Goal: Transaction & Acquisition: Purchase product/service

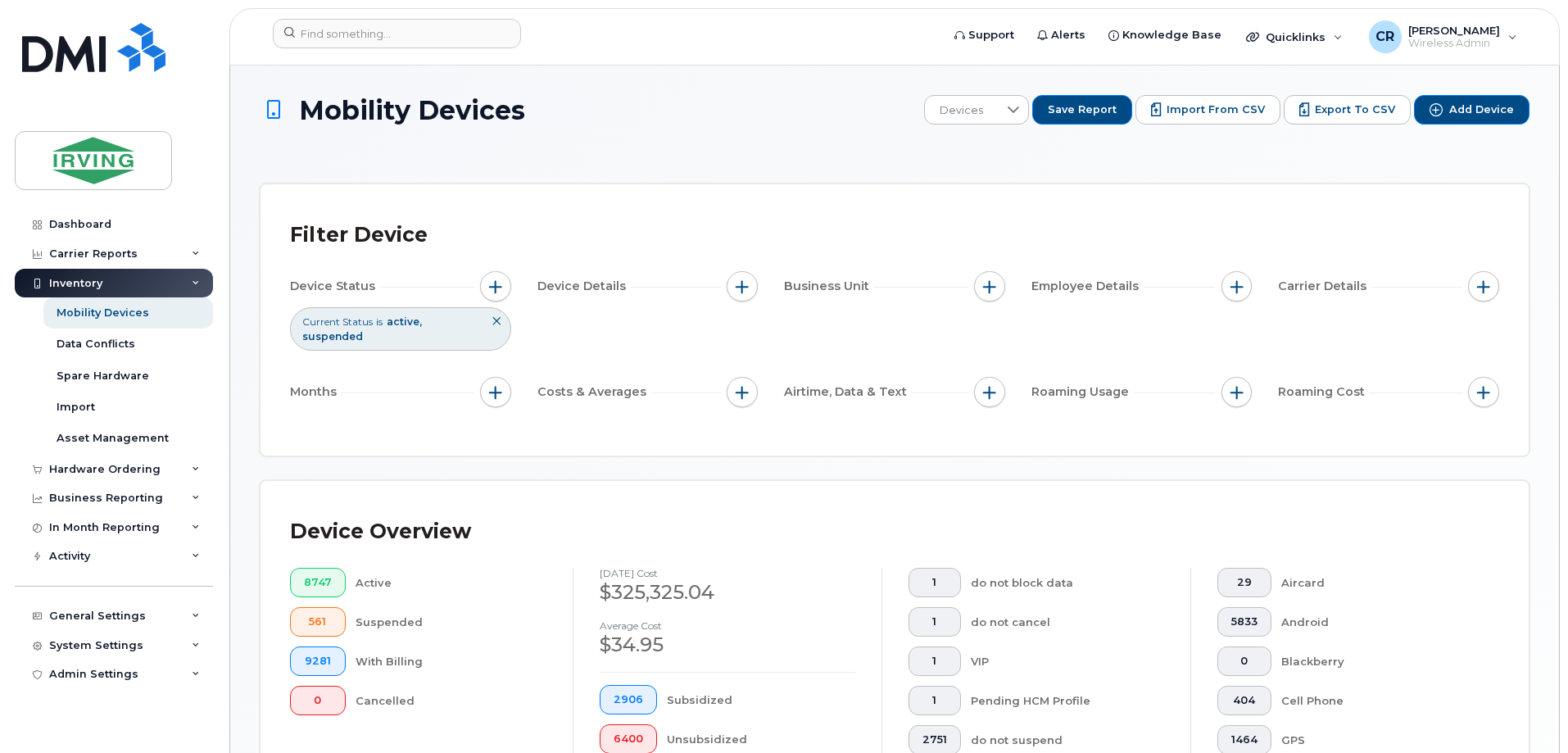
scroll to position [357, 0]
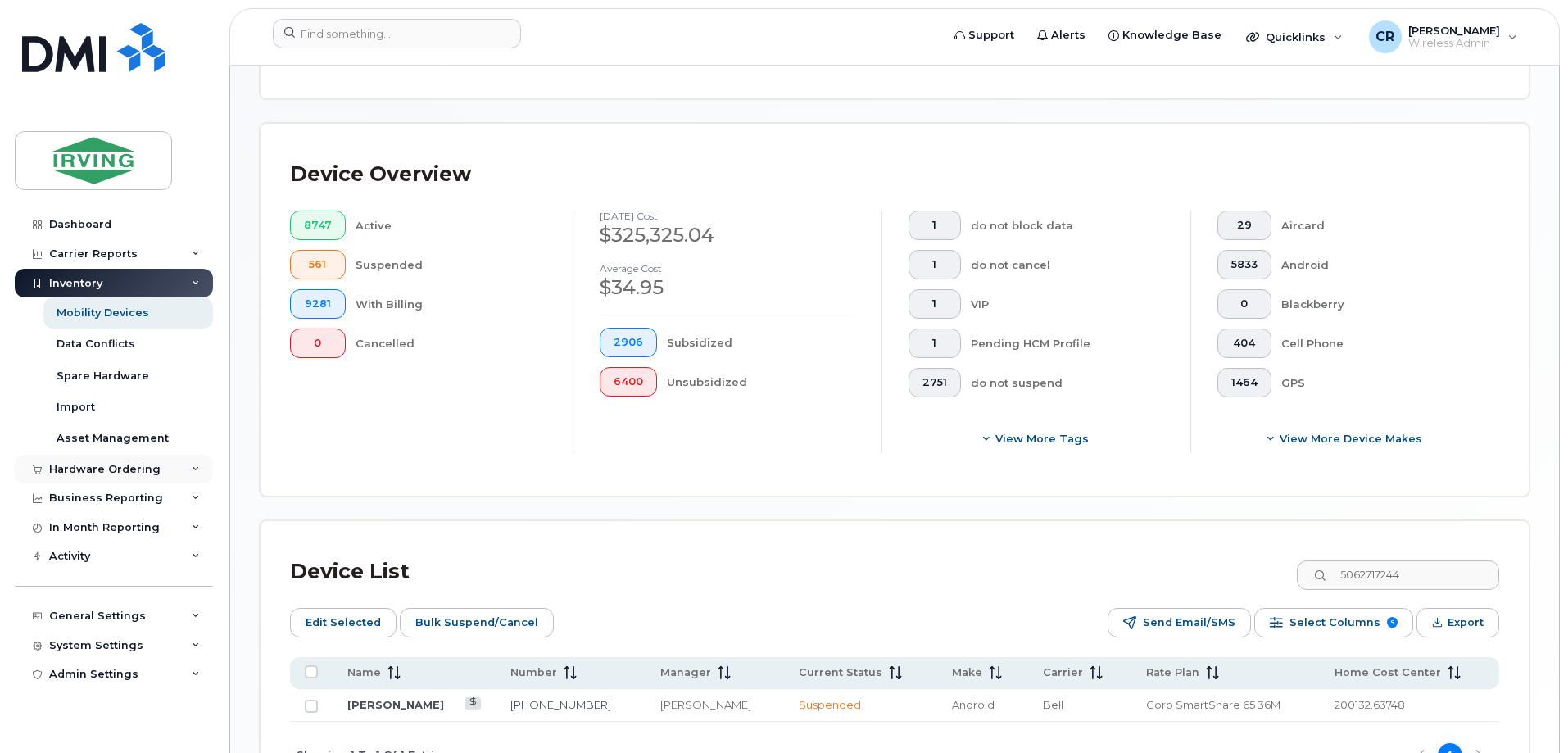
click at [97, 471] on div "Hardware Ordering" at bounding box center [105, 469] width 112 height 13
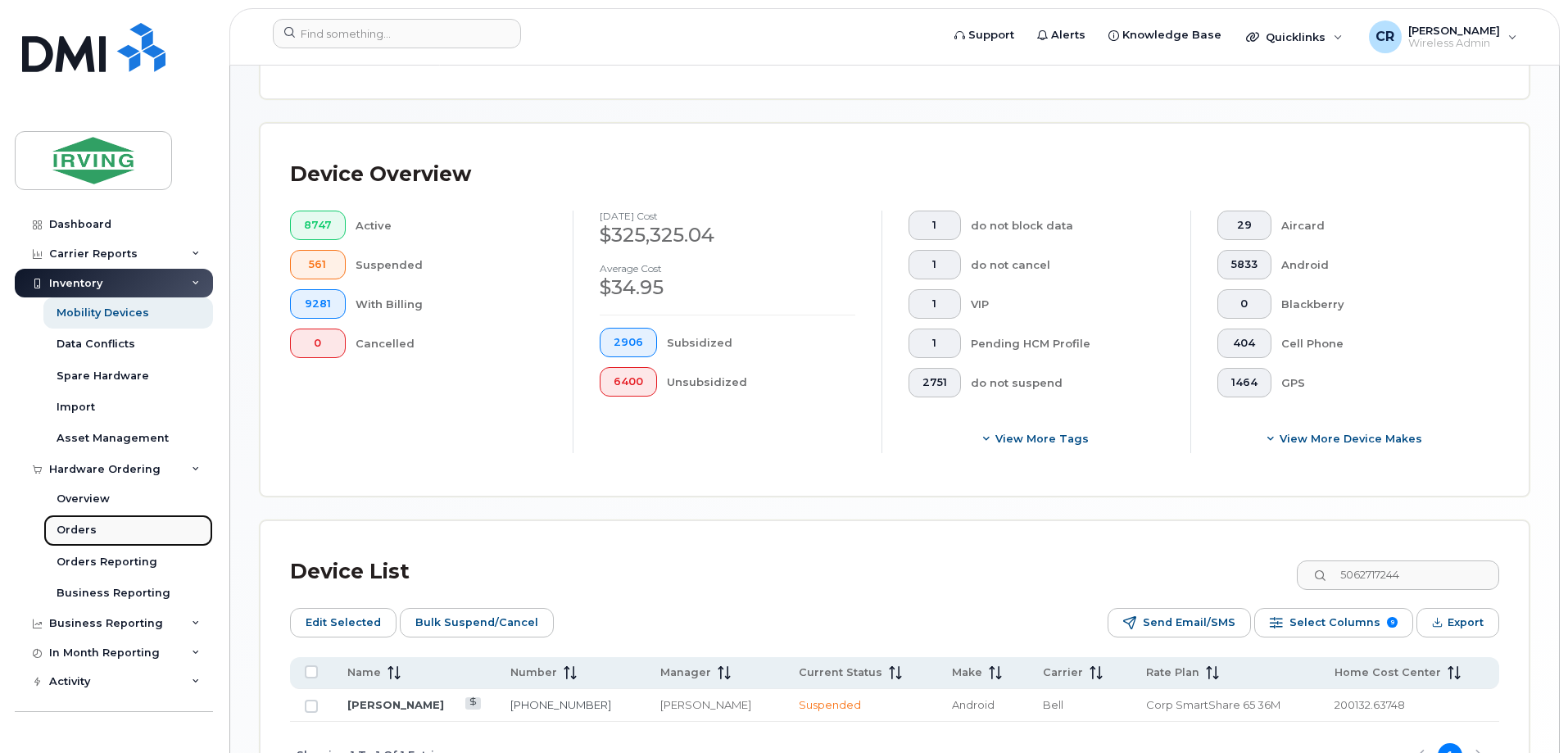
click at [88, 528] on div "Orders" at bounding box center [76, 529] width 41 height 15
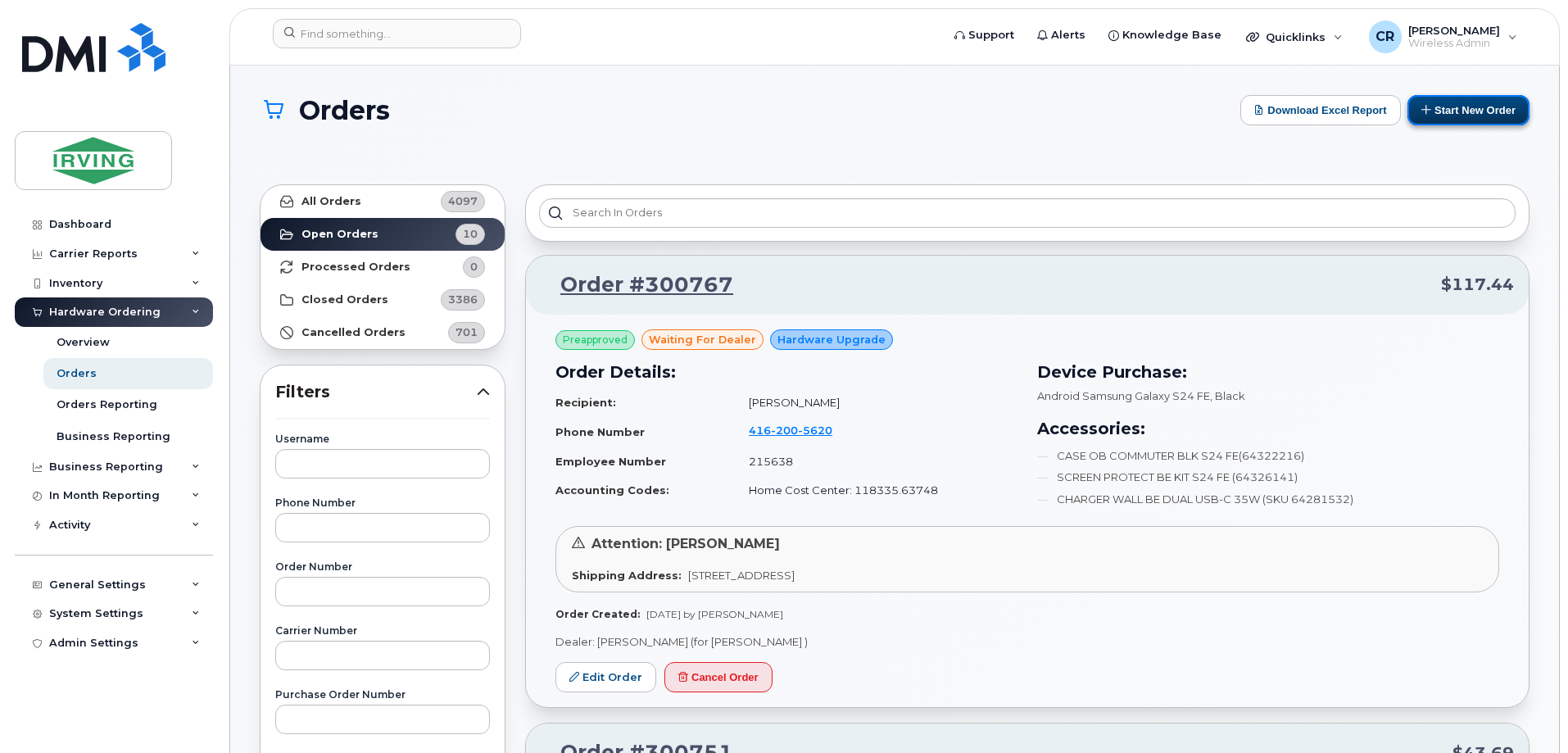
click at [1465, 103] on button "Start New Order" at bounding box center [1468, 110] width 122 height 31
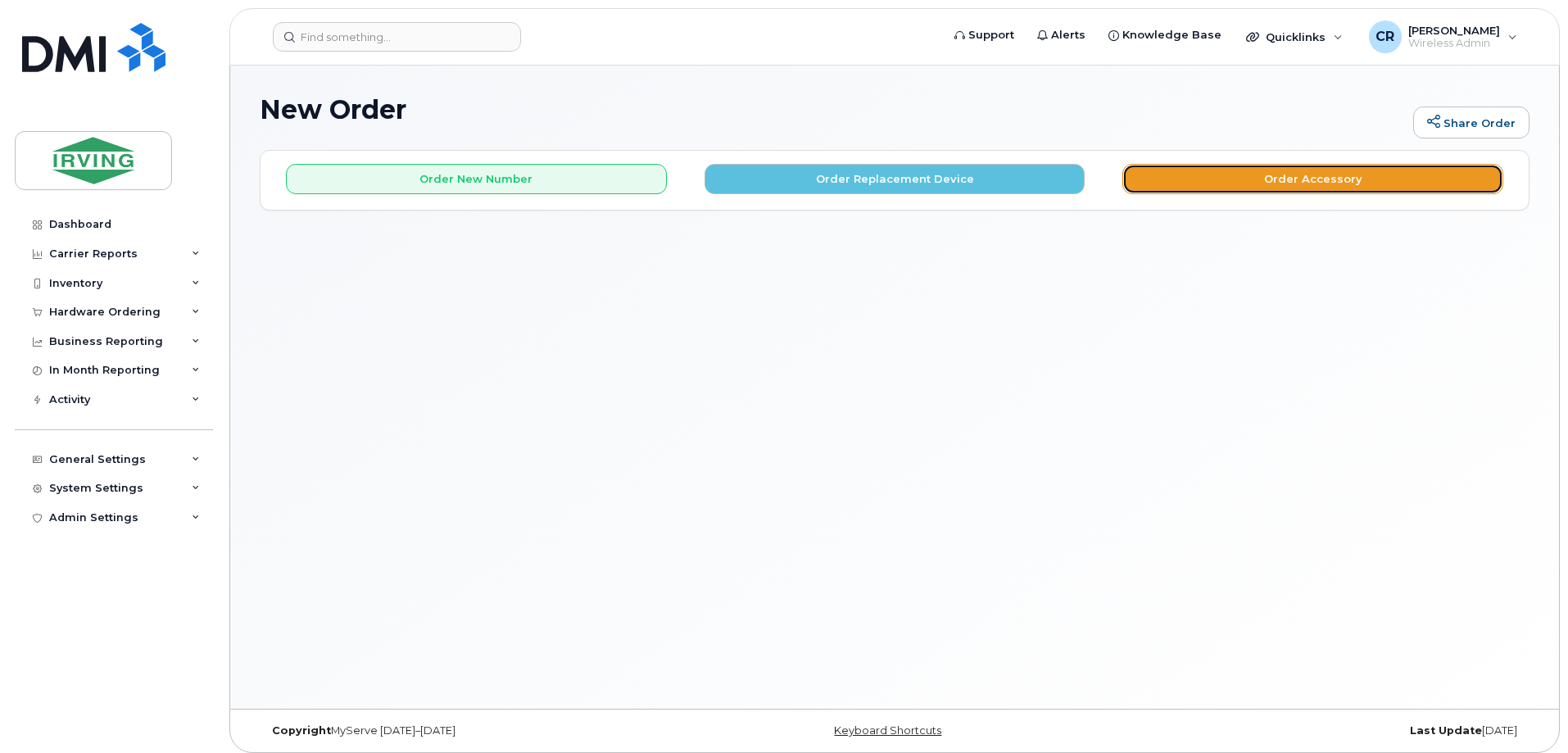
click at [1254, 182] on button "Order Accessory" at bounding box center [1312, 179] width 381 height 31
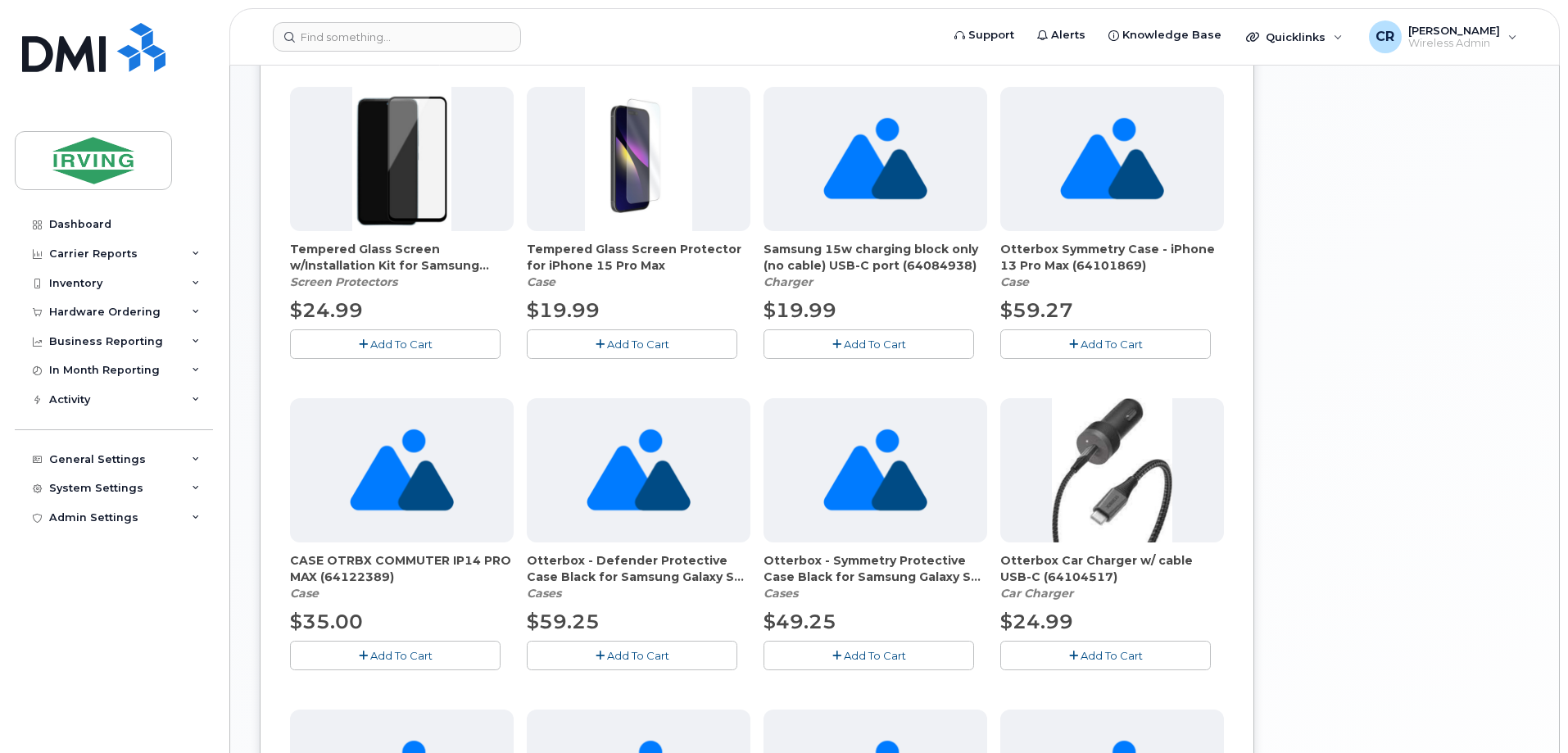
scroll to position [901, 0]
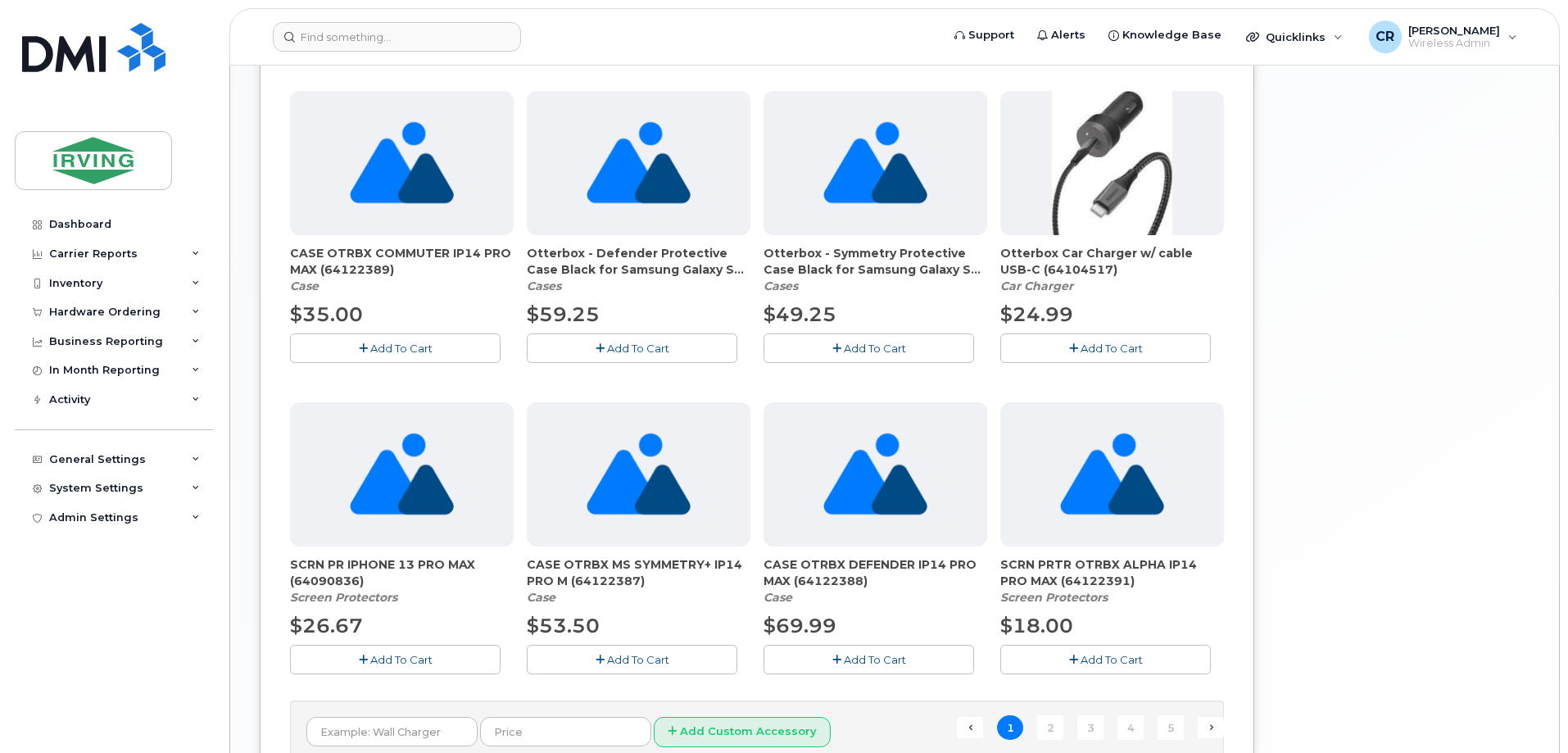
click at [353, 347] on button "Add To Cart" at bounding box center [395, 347] width 211 height 29
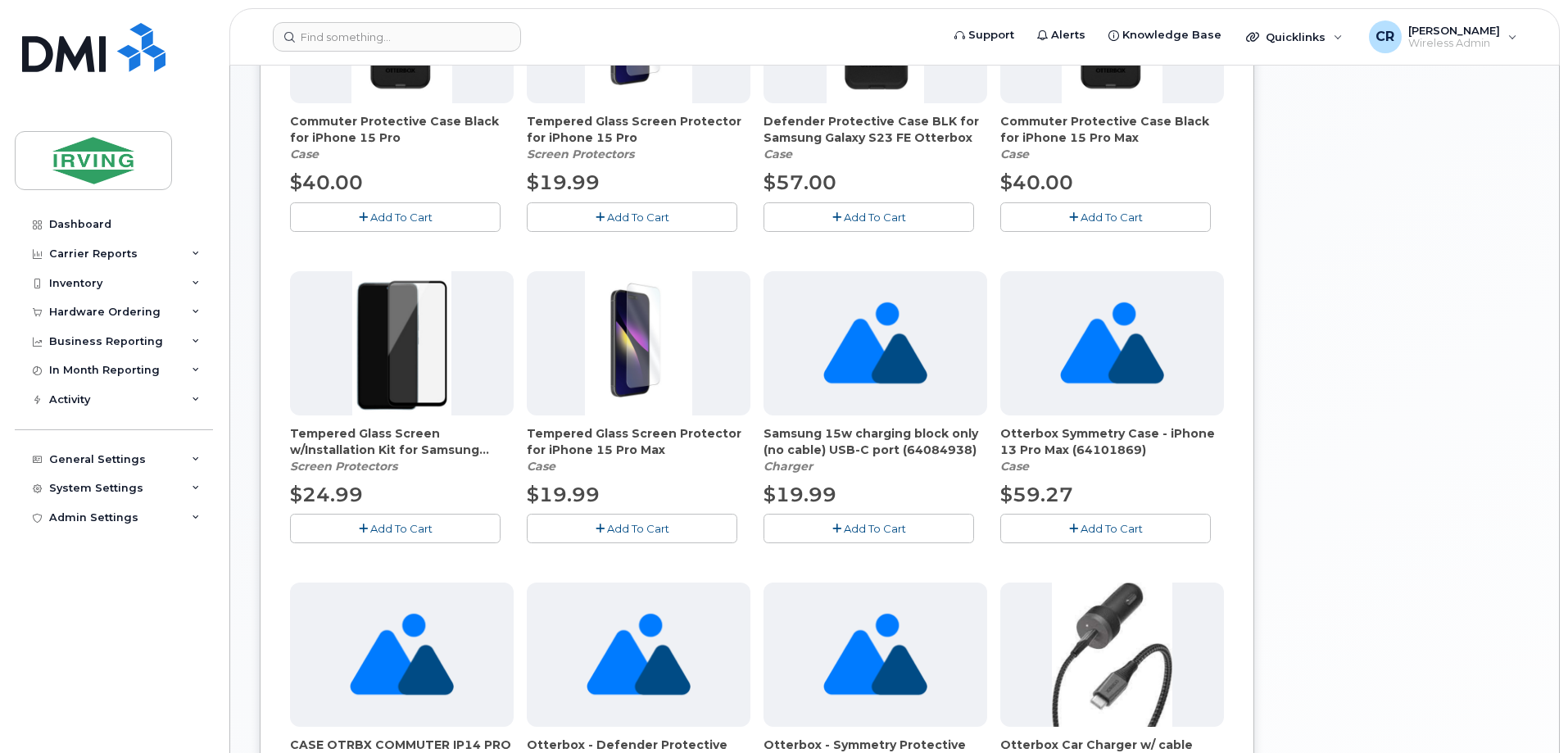
scroll to position [82, 0]
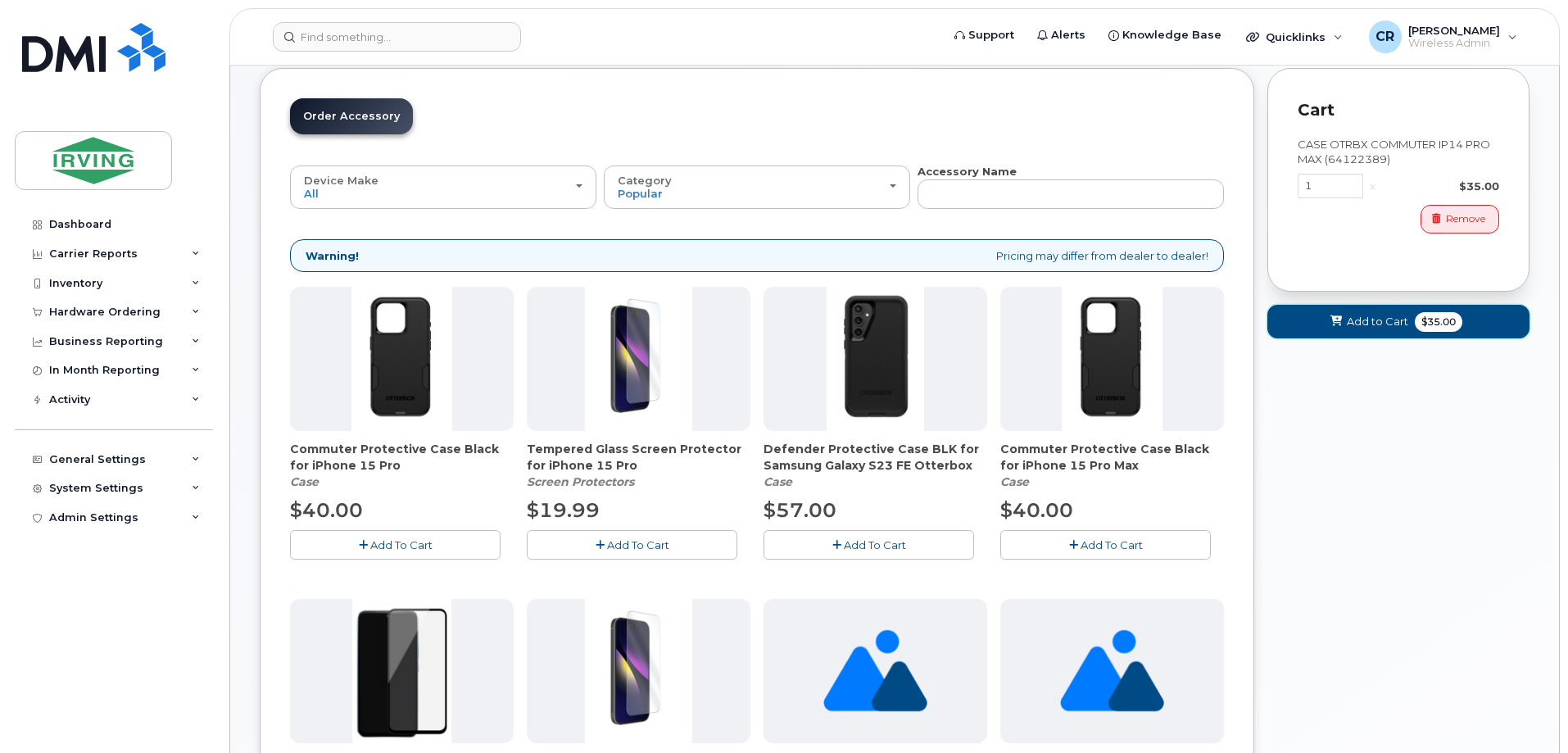
click at [1403, 322] on span "Add to Cart" at bounding box center [1377, 322] width 61 height 16
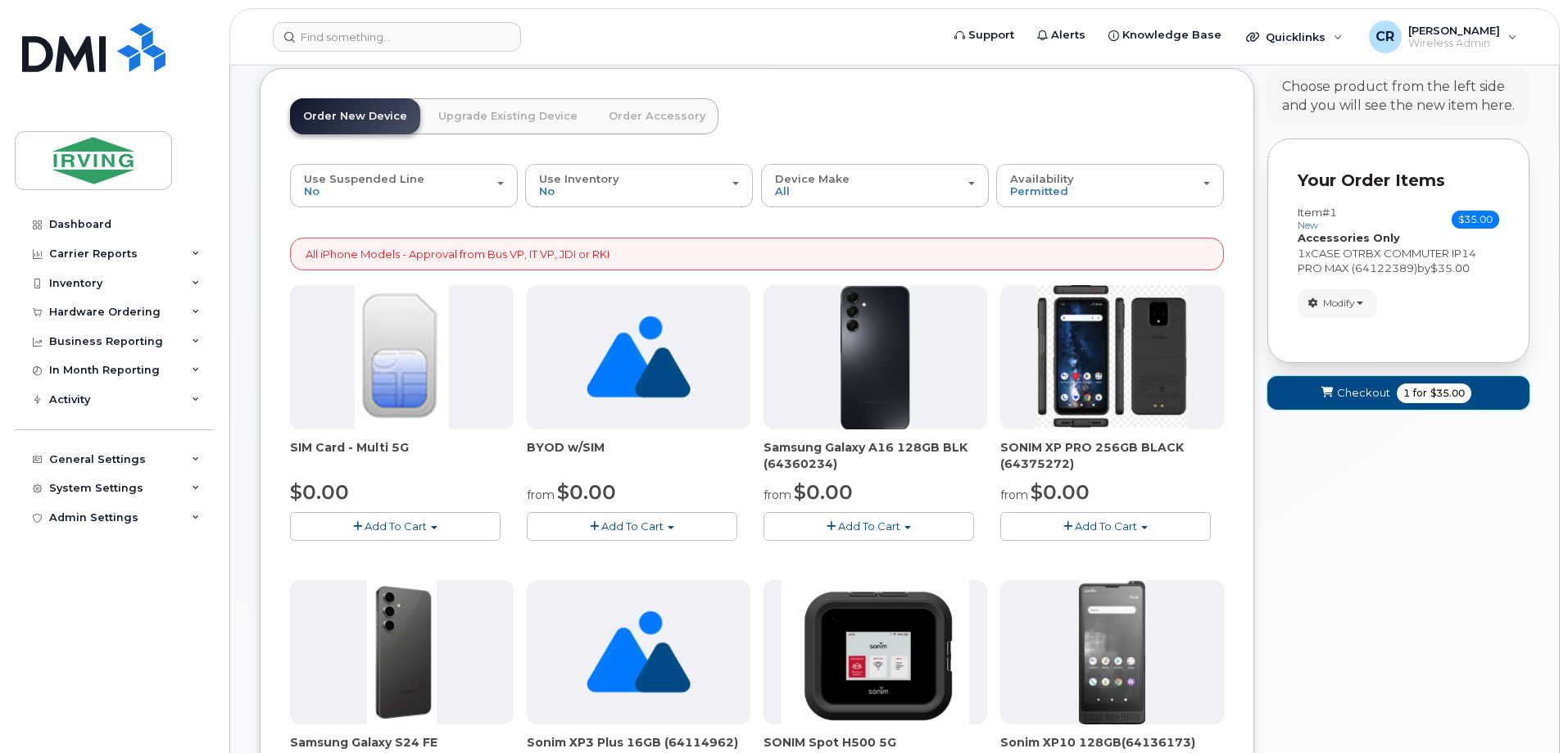
click at [1384, 391] on span "Checkout" at bounding box center [1363, 393] width 53 height 16
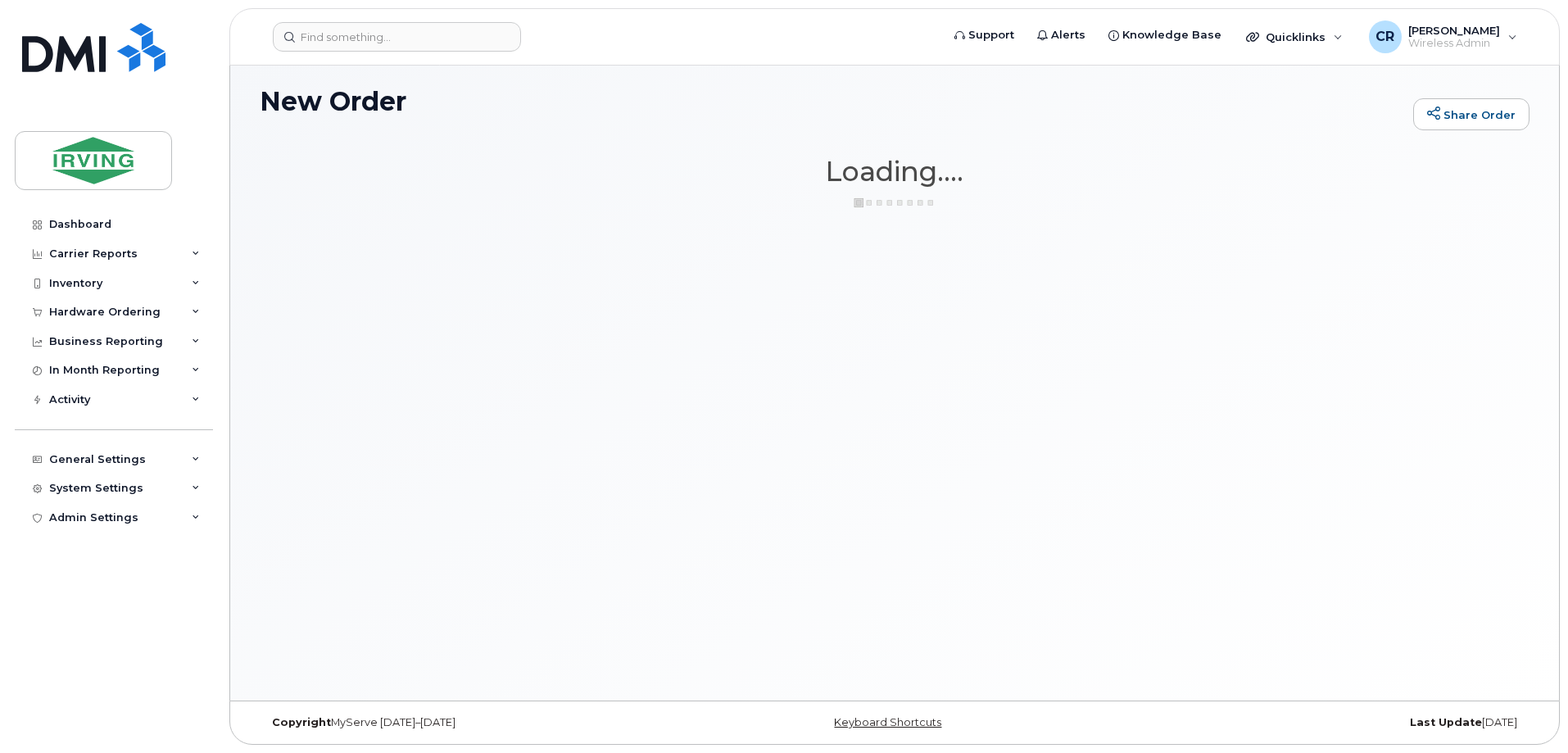
scroll to position [8, 0]
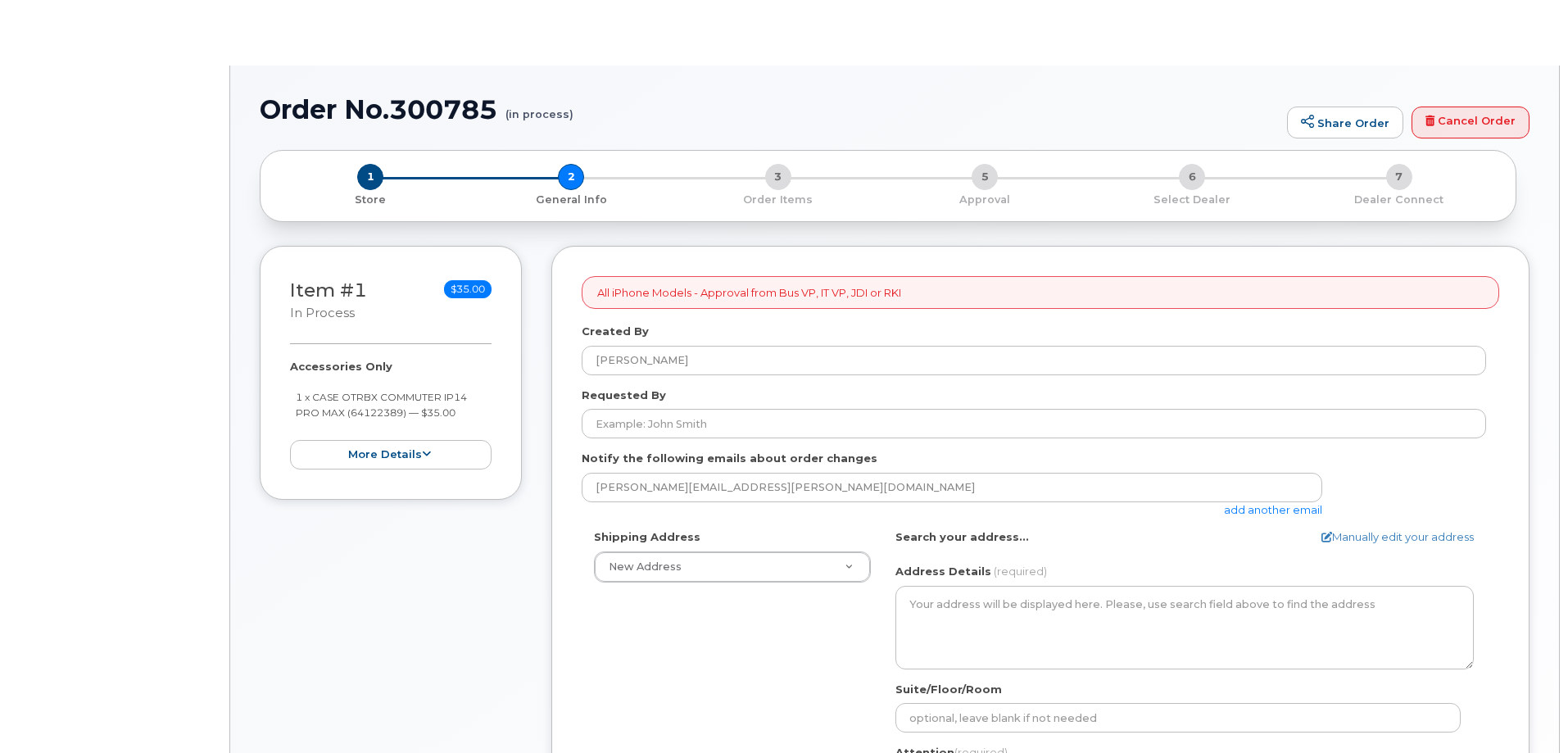
select select
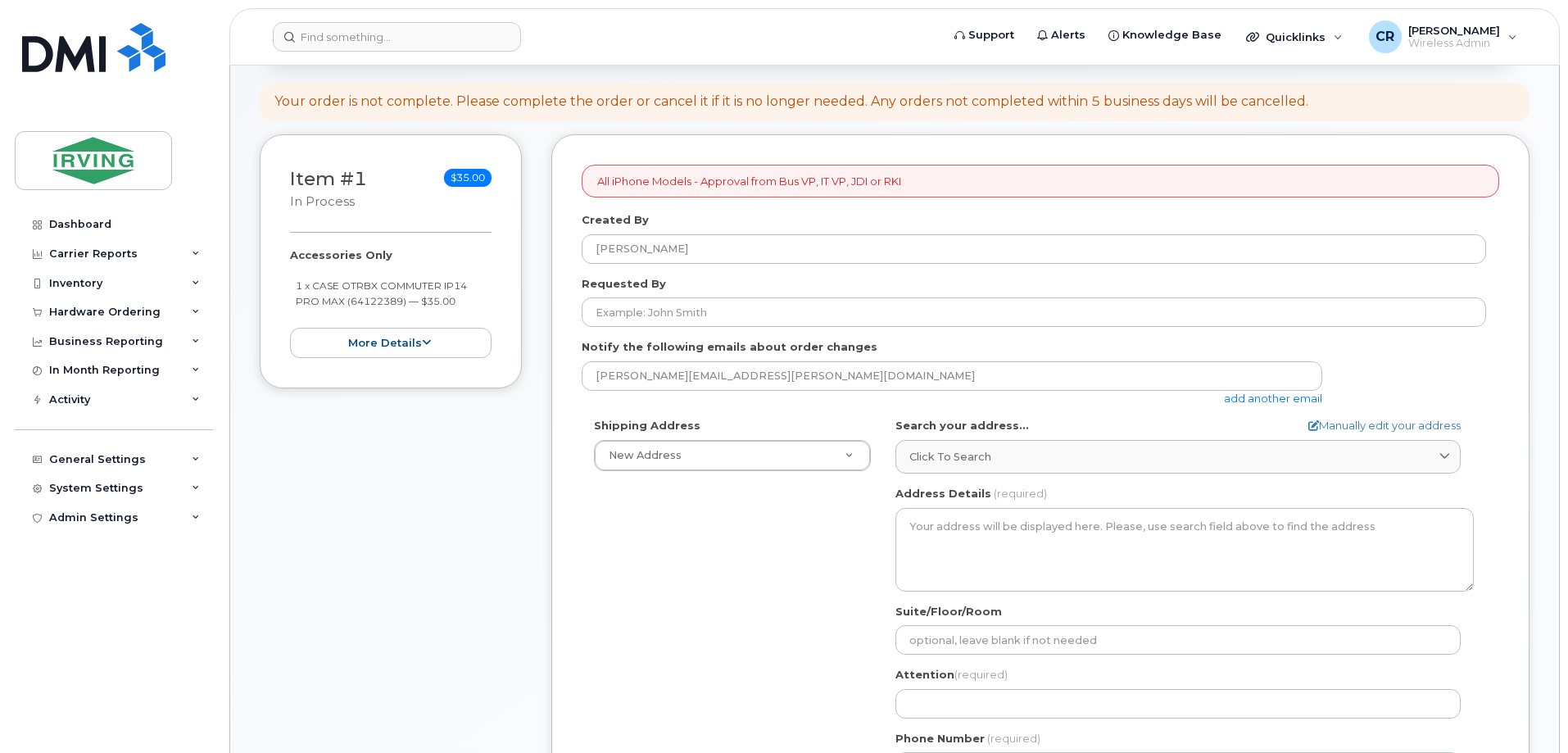
scroll to position [164, 0]
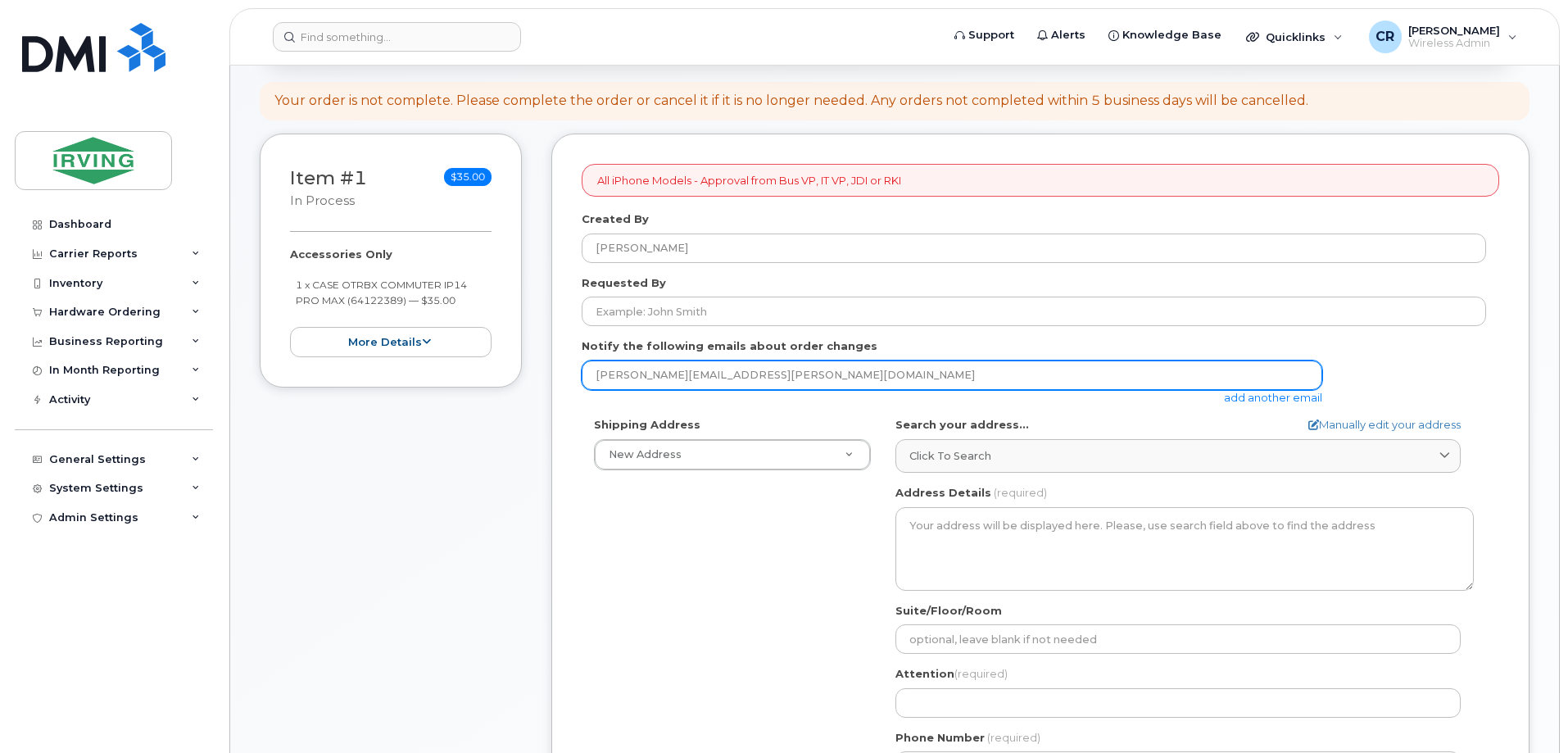
drag, startPoint x: 780, startPoint y: 384, endPoint x: 384, endPoint y: 374, distance: 396.1
click at [384, 374] on div "Item #1 in process $35.00 Accessories Only 1 x CASE OTRBX COMMUTER IP14 PRO MAX…" at bounding box center [895, 600] width 1270 height 933
type input "j"
click at [684, 364] on input "j" at bounding box center [952, 375] width 741 height 30
